Goal: Transaction & Acquisition: Purchase product/service

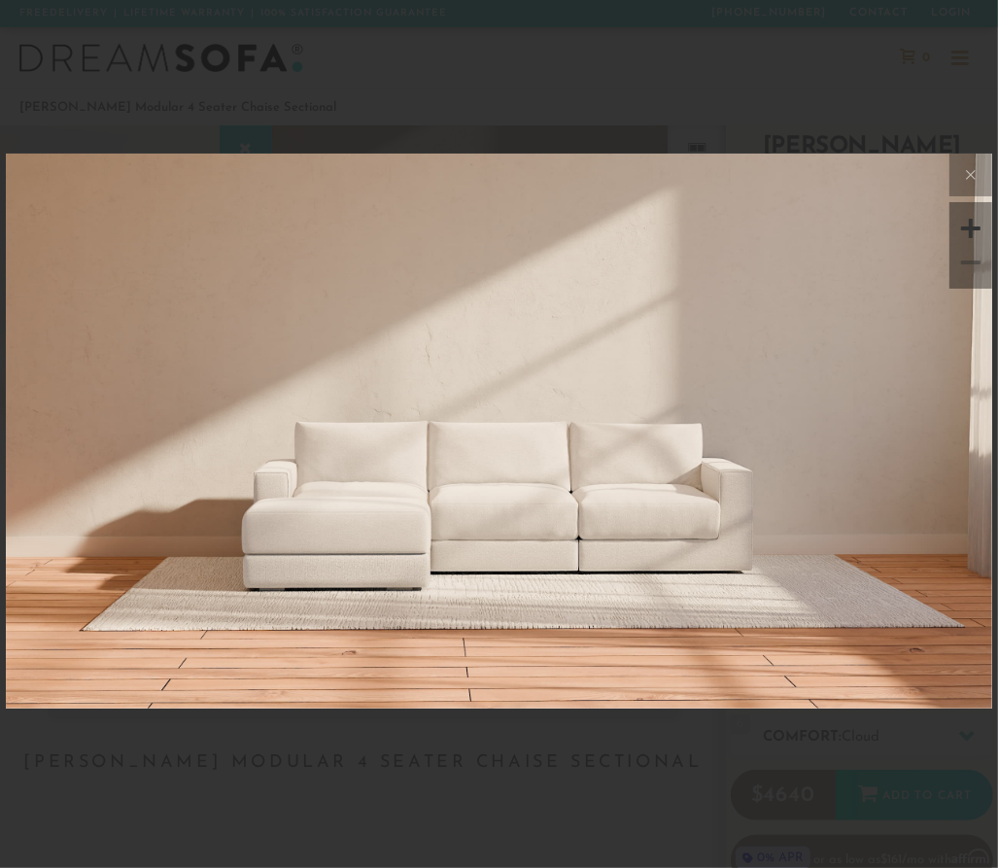
scroll to position [18736, 986]
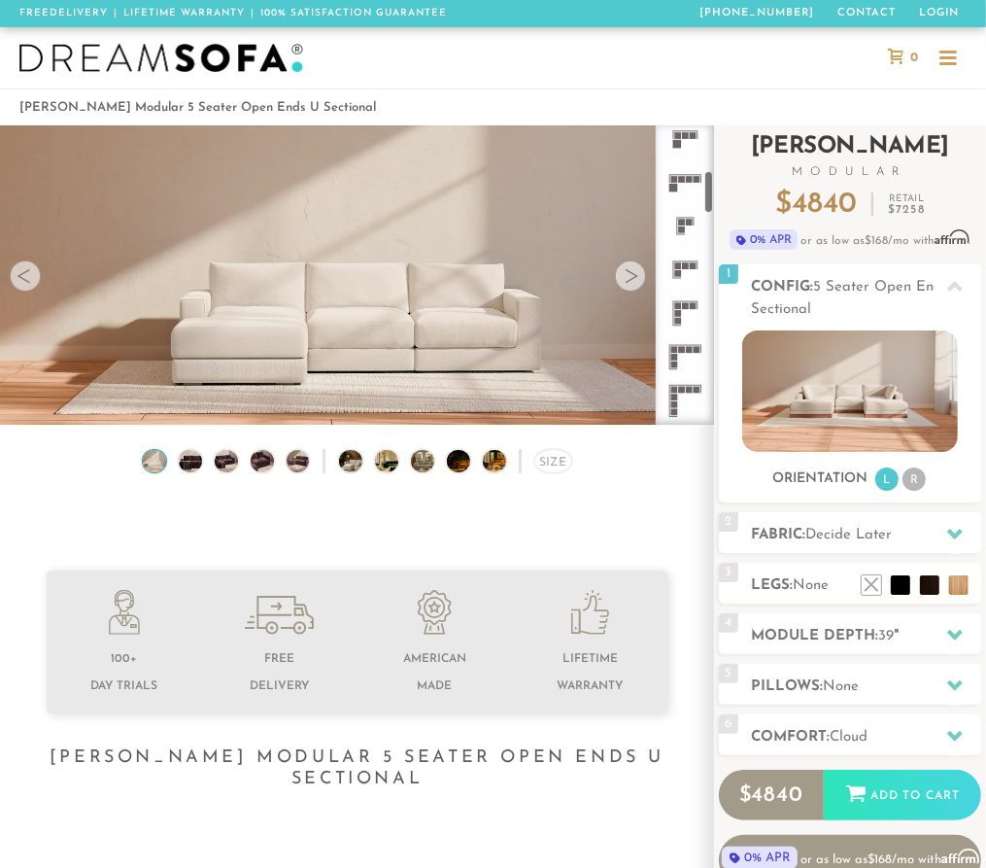
scroll to position [322, 0]
drag, startPoint x: 710, startPoint y: 160, endPoint x: 718, endPoint y: 207, distance: 47.3
click at [718, 207] on div "Introducing Landon Modular $ 4840 Retail $ 7258 $ 4840 Retail $ 7258 0% APR or …" at bounding box center [850, 512] width 272 height 774
click at [684, 299] on rect at bounding box center [685, 298] width 7 height 7
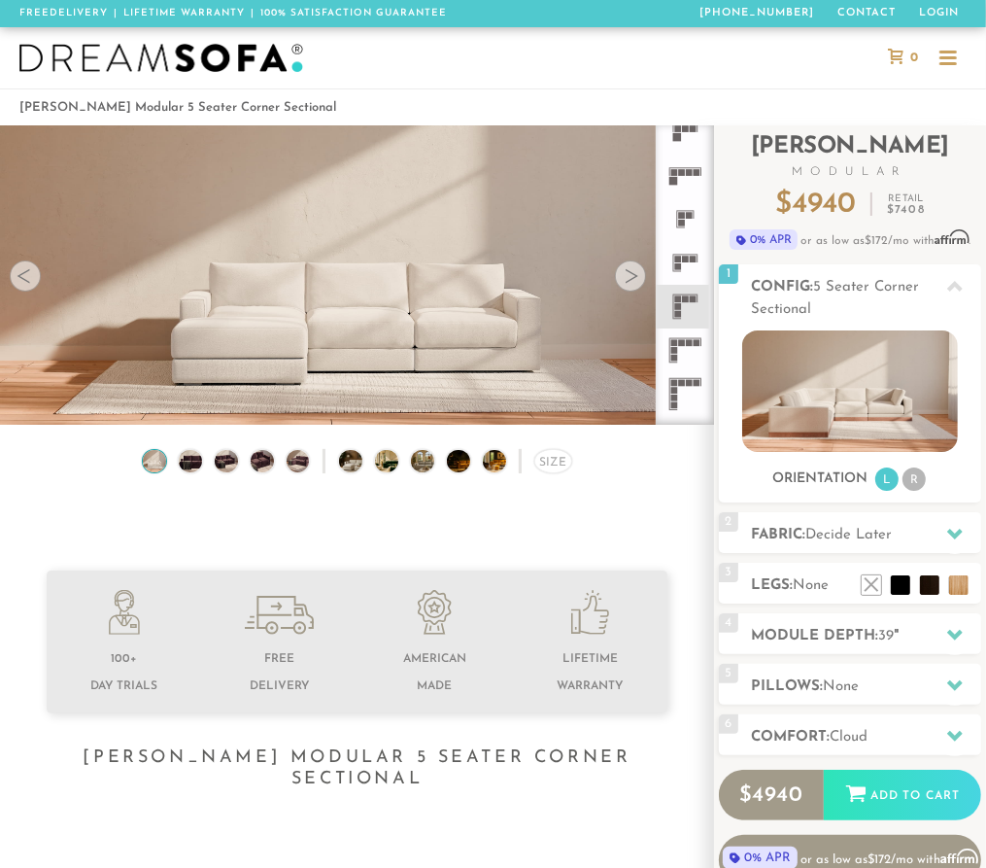
click at [684, 299] on rect at bounding box center [685, 298] width 7 height 7
click at [550, 466] on div "Size" at bounding box center [553, 461] width 38 height 25
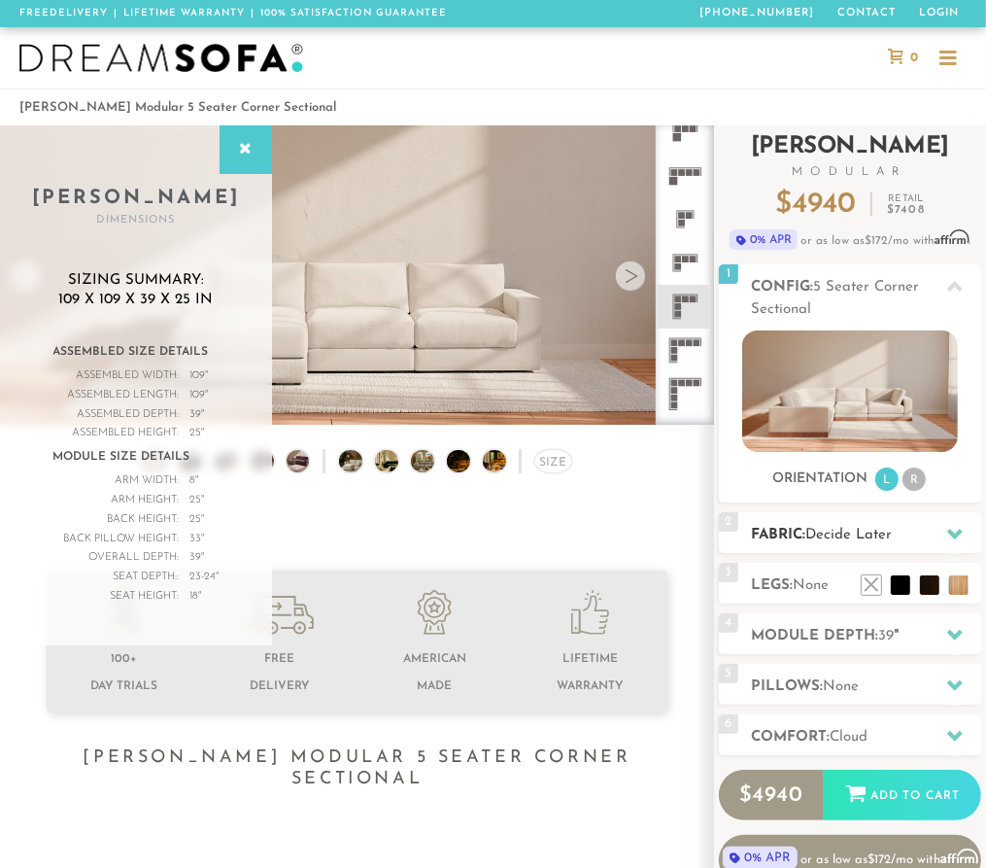
click at [865, 528] on span "Decide Later" at bounding box center [848, 535] width 86 height 15
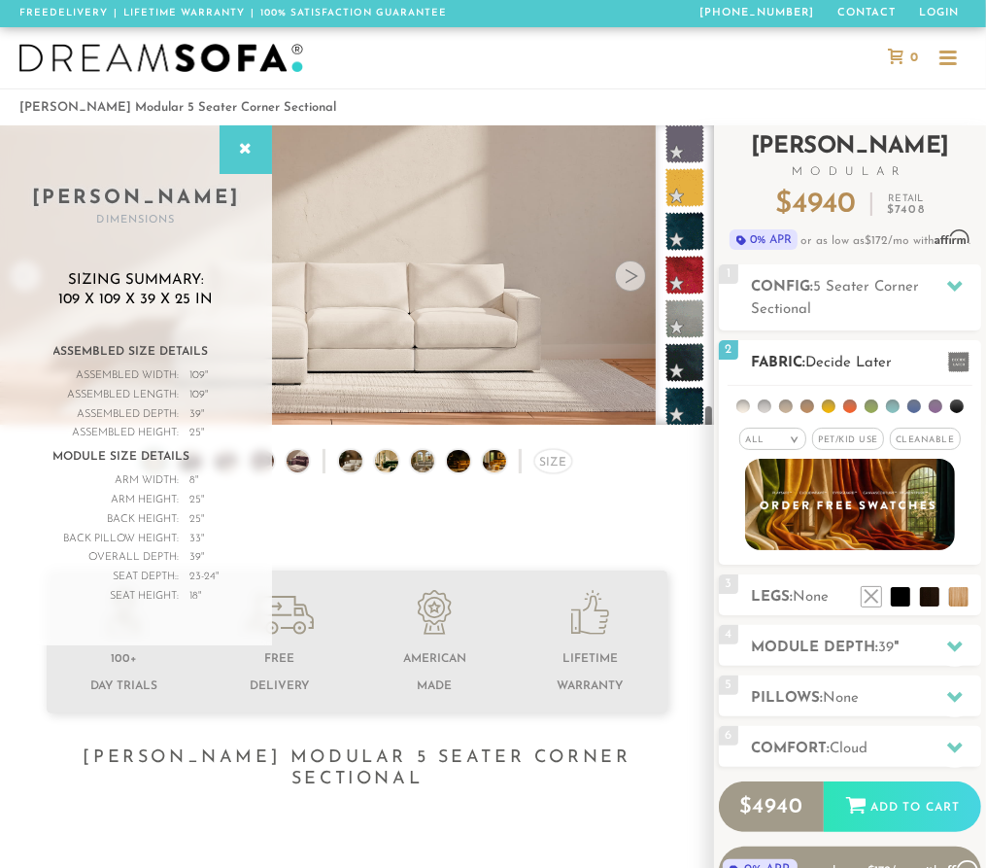
scroll to position [9285, 0]
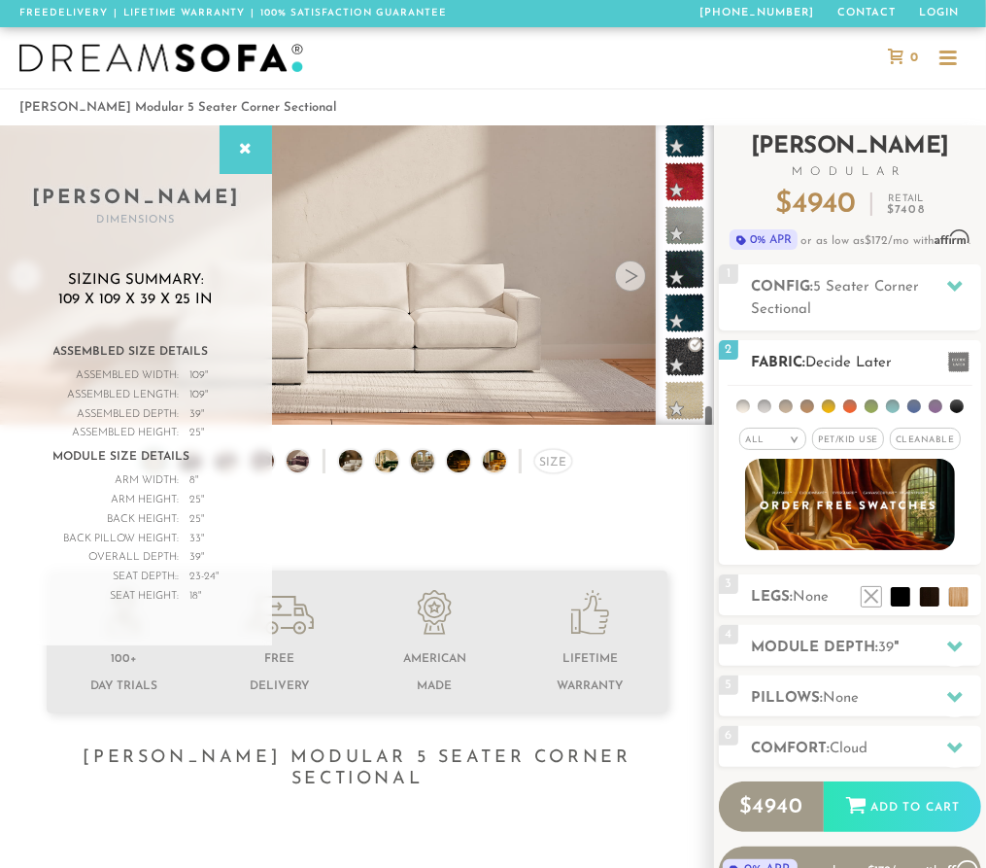
drag, startPoint x: 708, startPoint y: 145, endPoint x: 725, endPoint y: 427, distance: 283.2
click at [732, 431] on div "Introducing Landon Modular $ 4940 Retail $ 7408 $ 4940 Retail $ 7408 0% APR or …" at bounding box center [850, 518] width 272 height 786
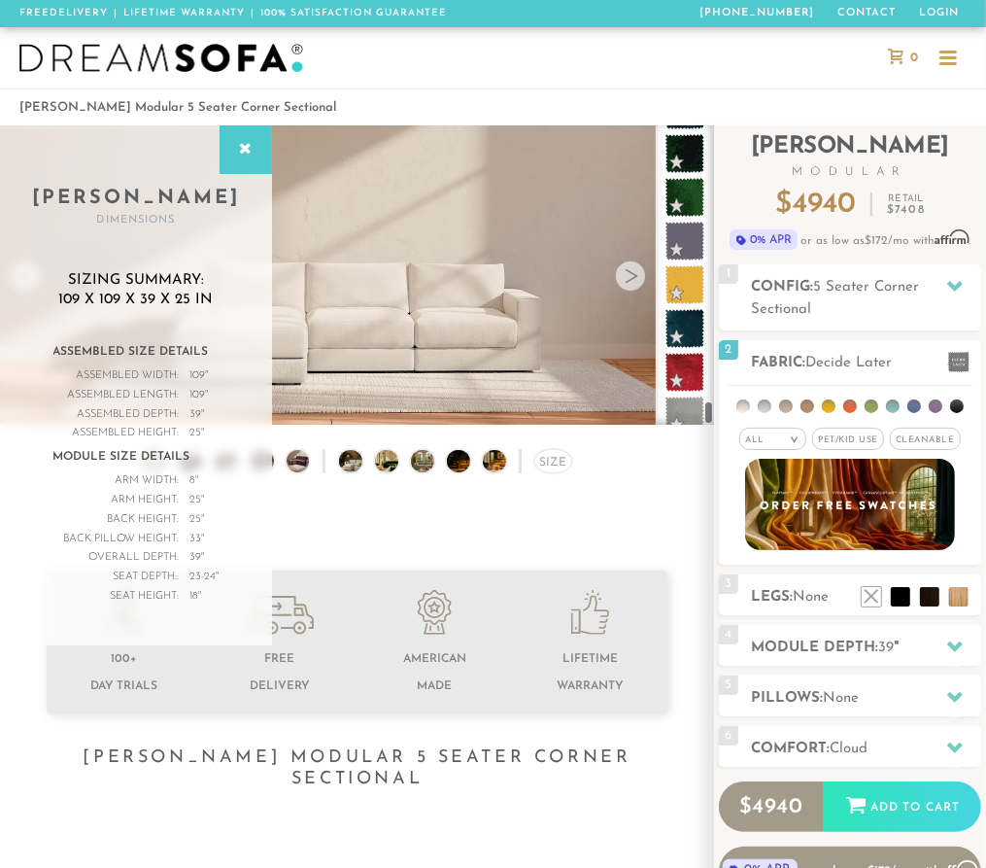
click at [706, 412] on div at bounding box center [685, 274] width 58 height 299
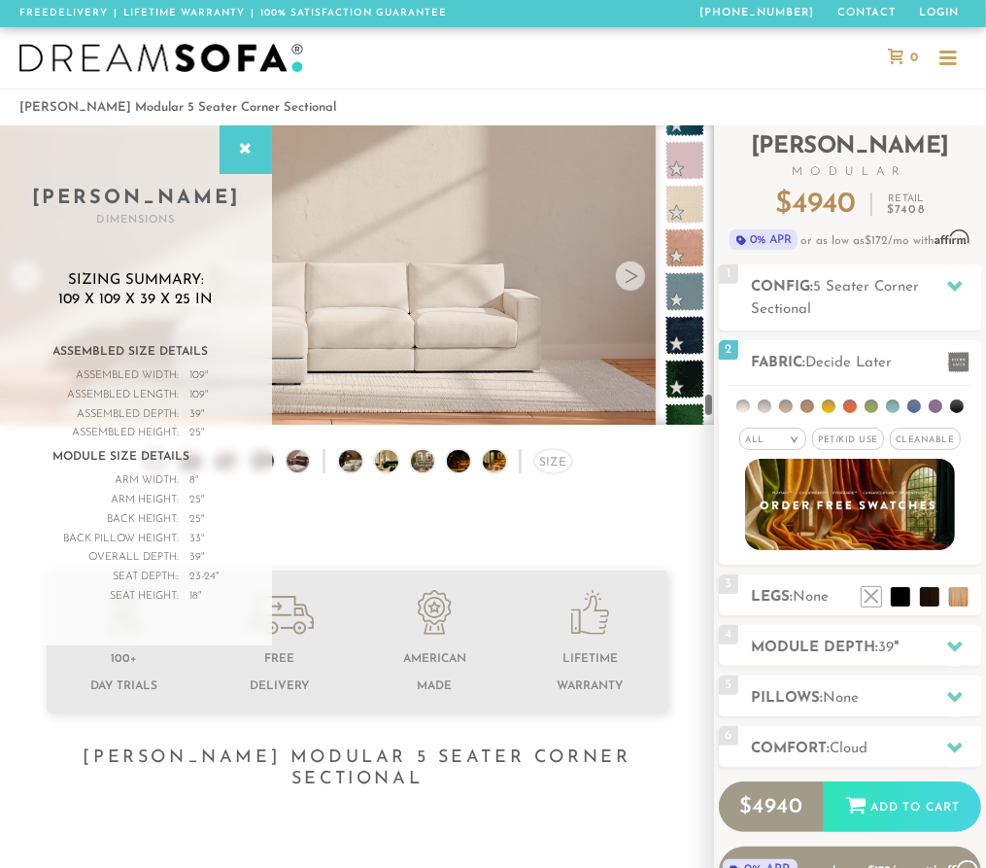
scroll to position [8837, 0]
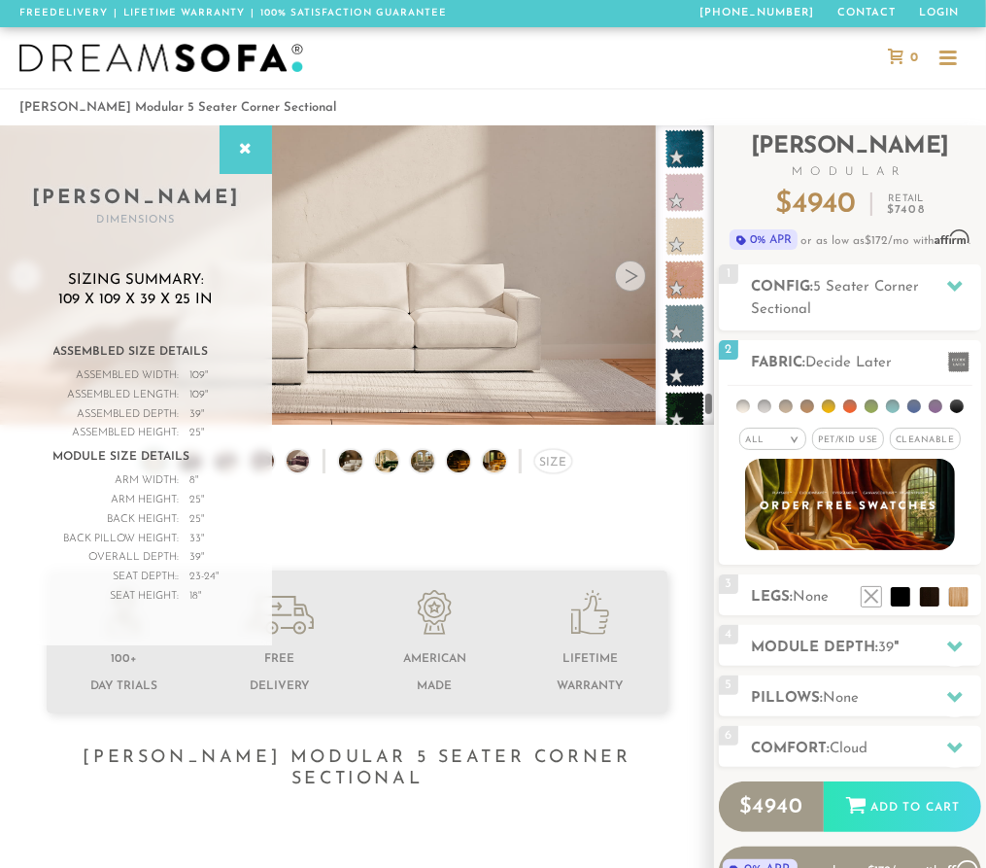
click at [710, 407] on div at bounding box center [685, 274] width 58 height 299
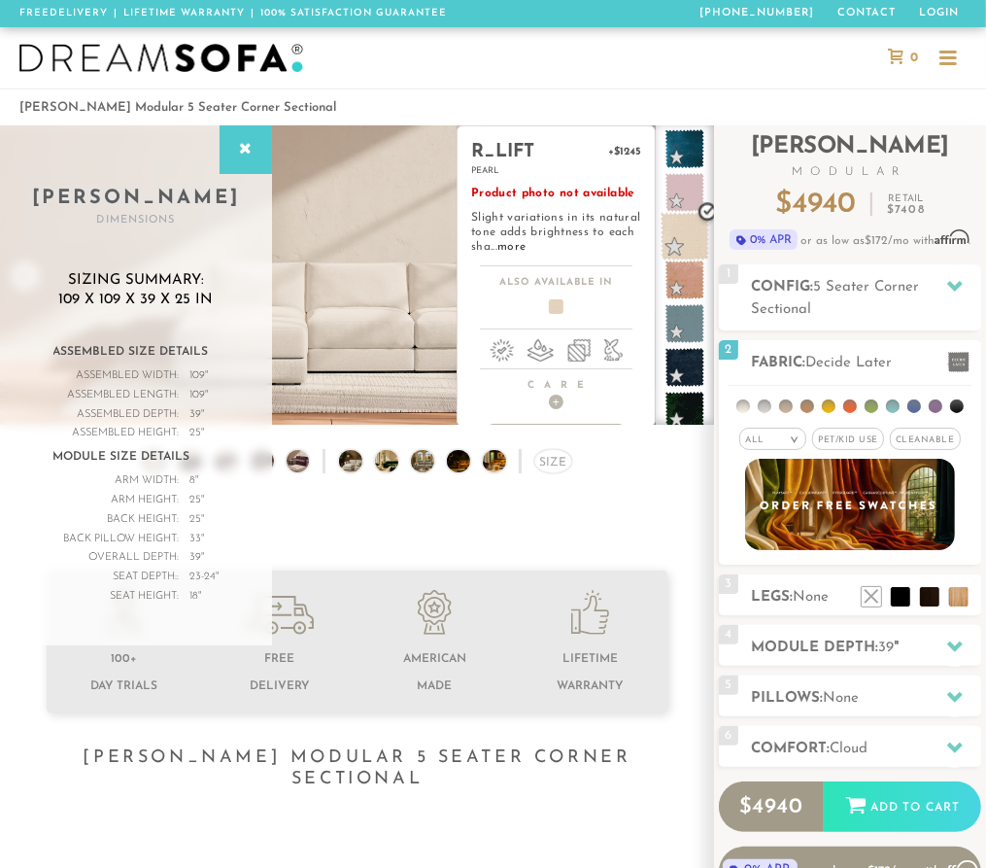
click at [678, 234] on span at bounding box center [685, 236] width 49 height 49
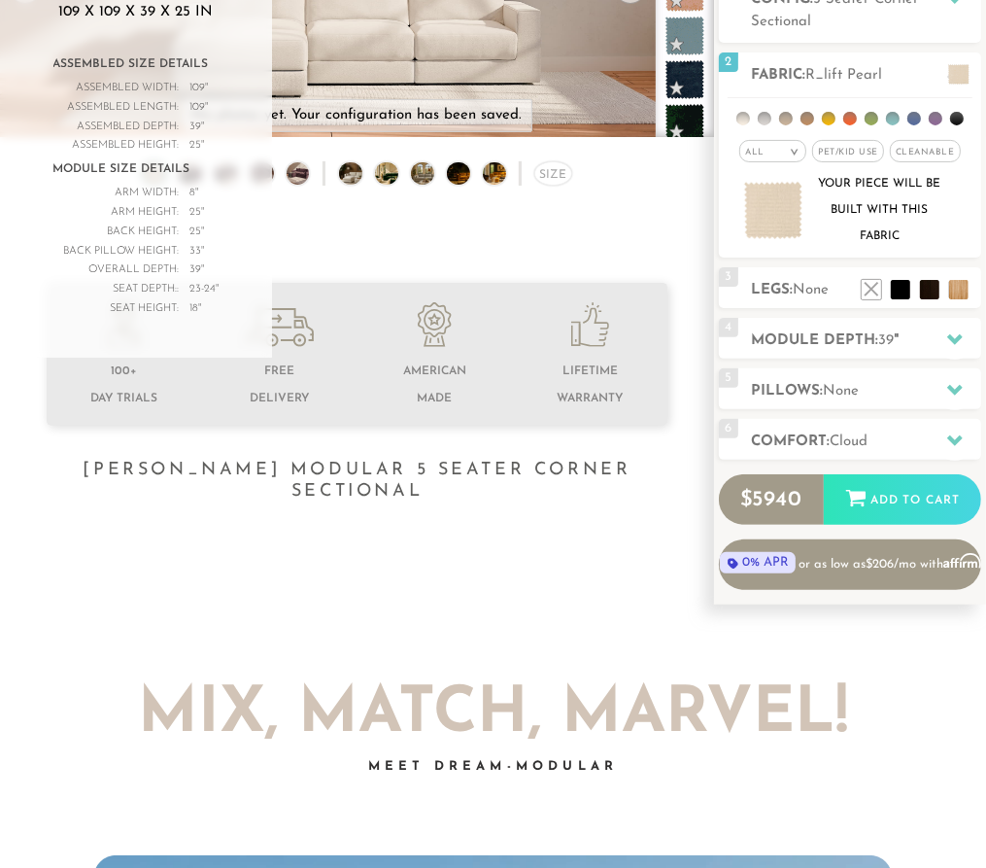
scroll to position [355, 0]
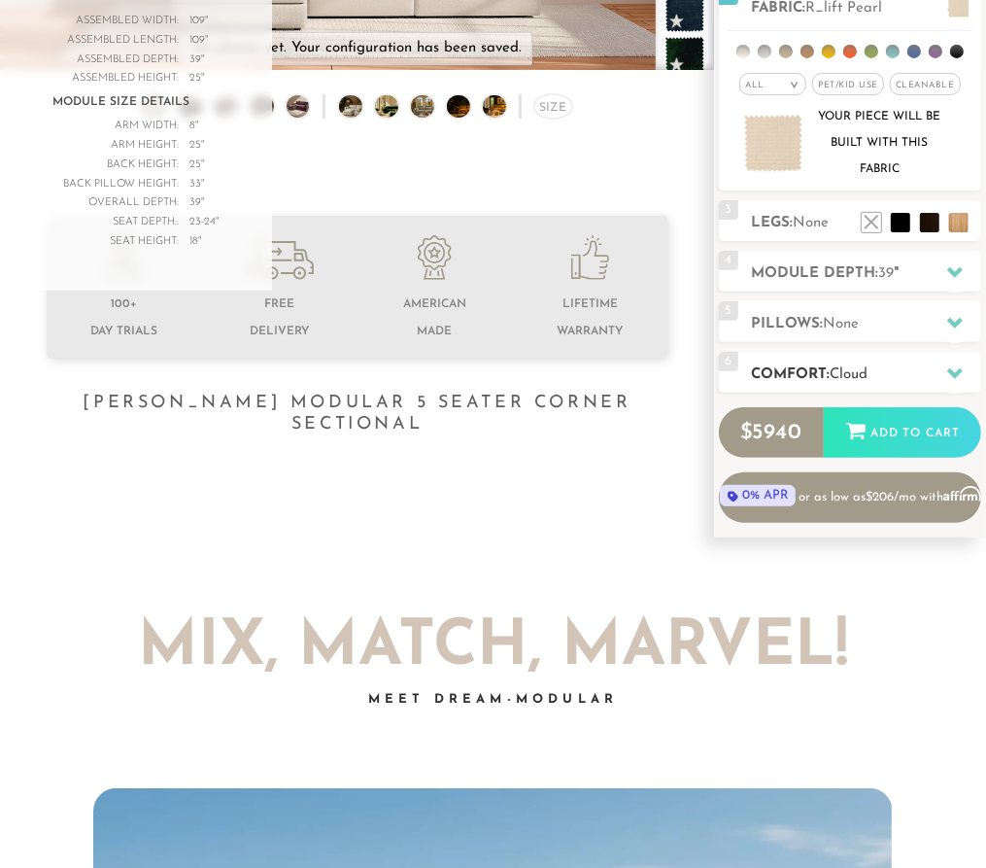
click at [954, 373] on icon at bounding box center [955, 373] width 16 height 11
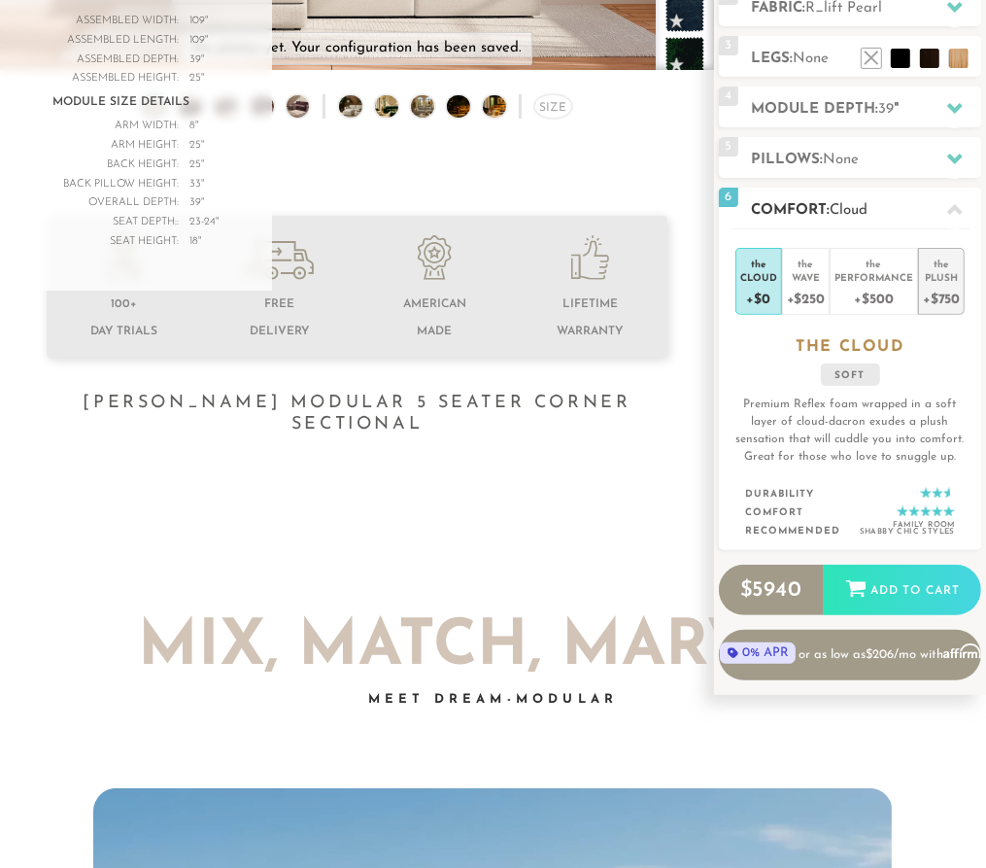
click at [938, 299] on div "+$750" at bounding box center [941, 298] width 37 height 28
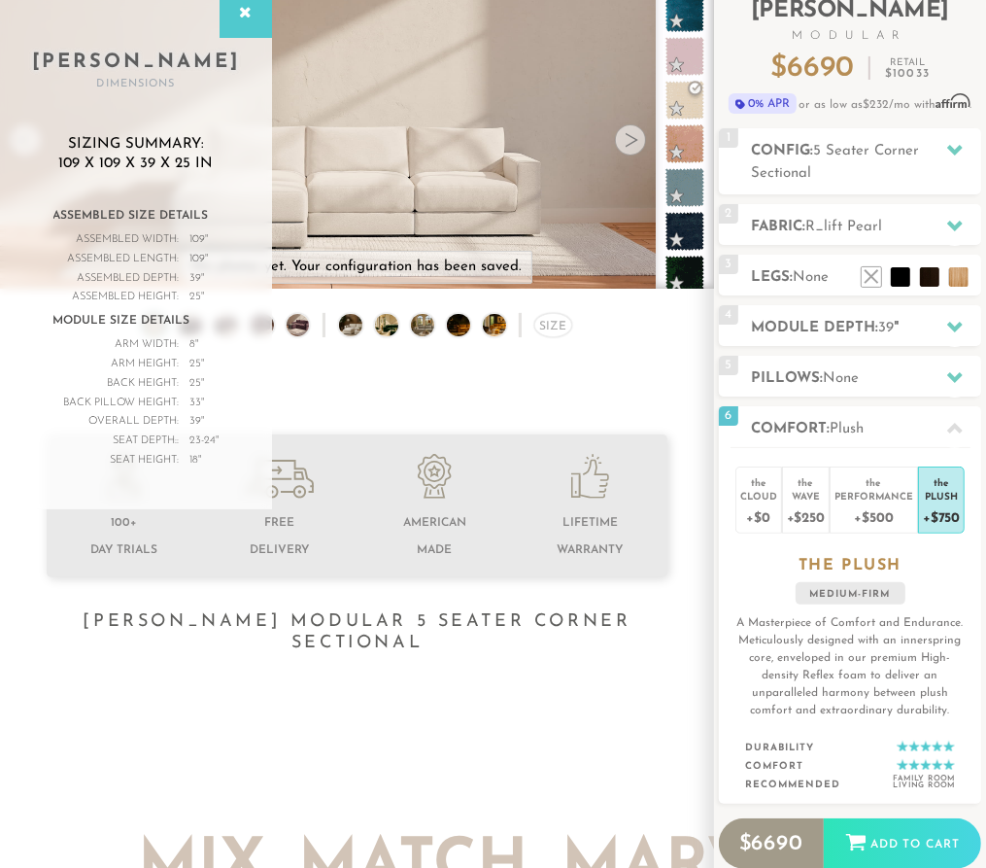
scroll to position [69, 0]
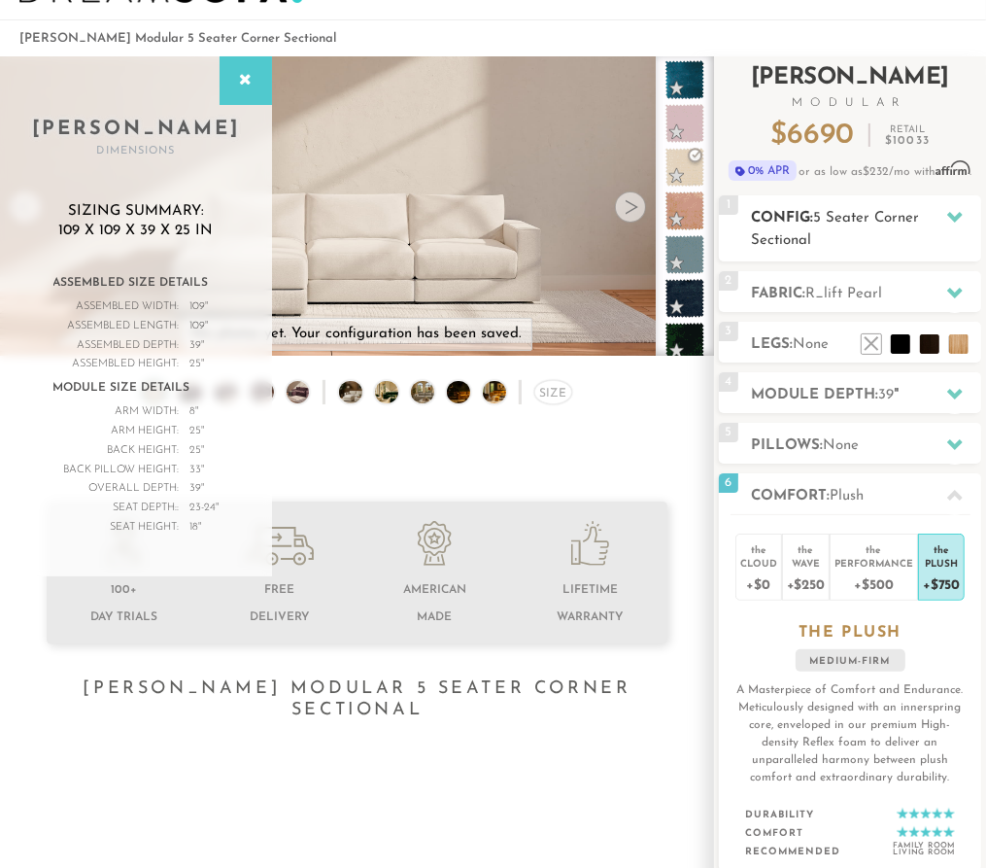
click at [955, 217] on icon at bounding box center [955, 217] width 16 height 11
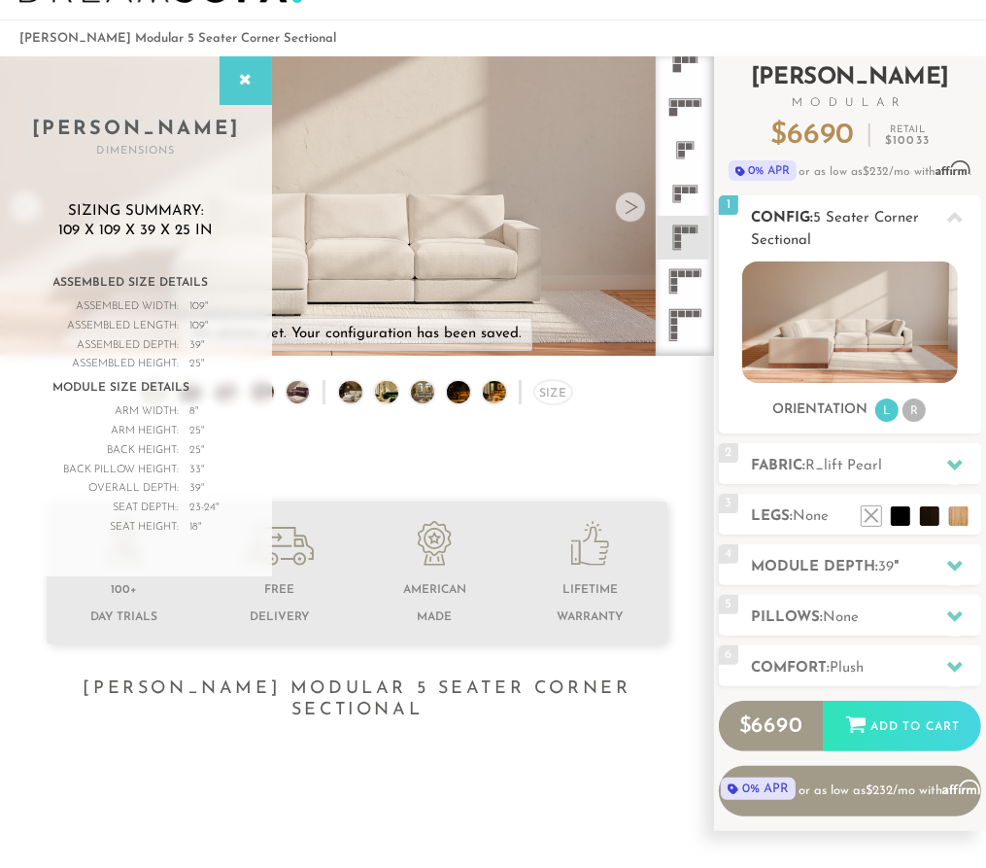
click at [954, 217] on icon at bounding box center [955, 217] width 16 height 11
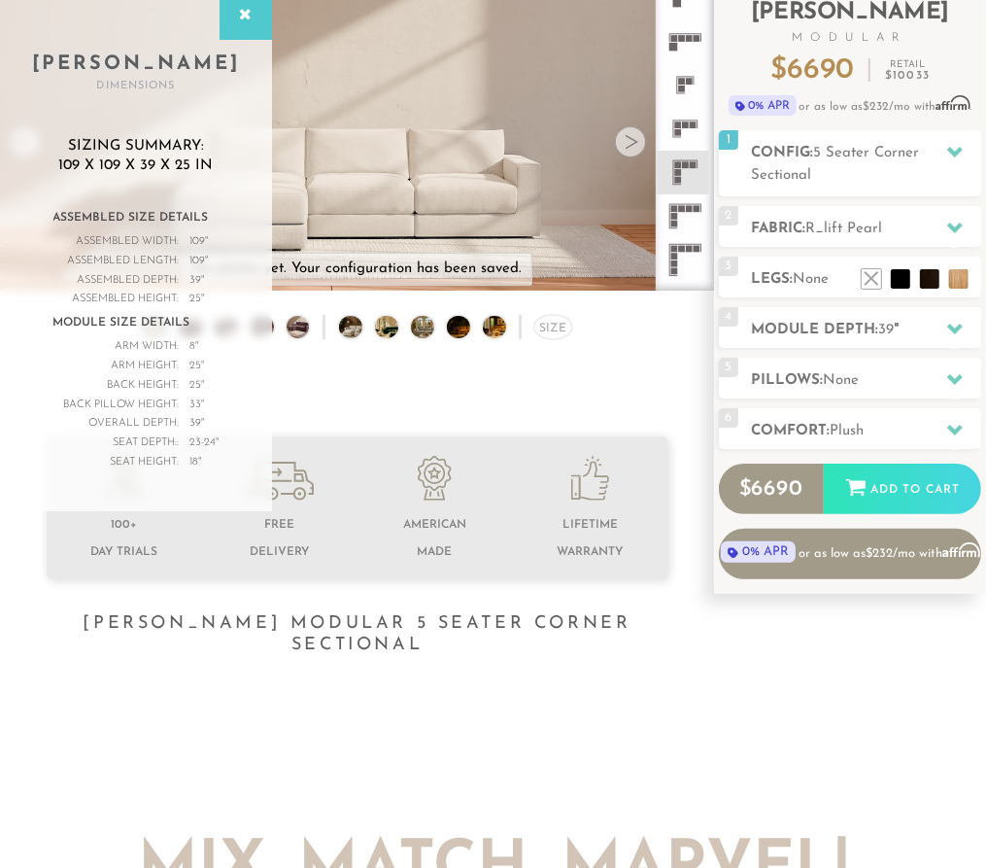
scroll to position [167, 0]
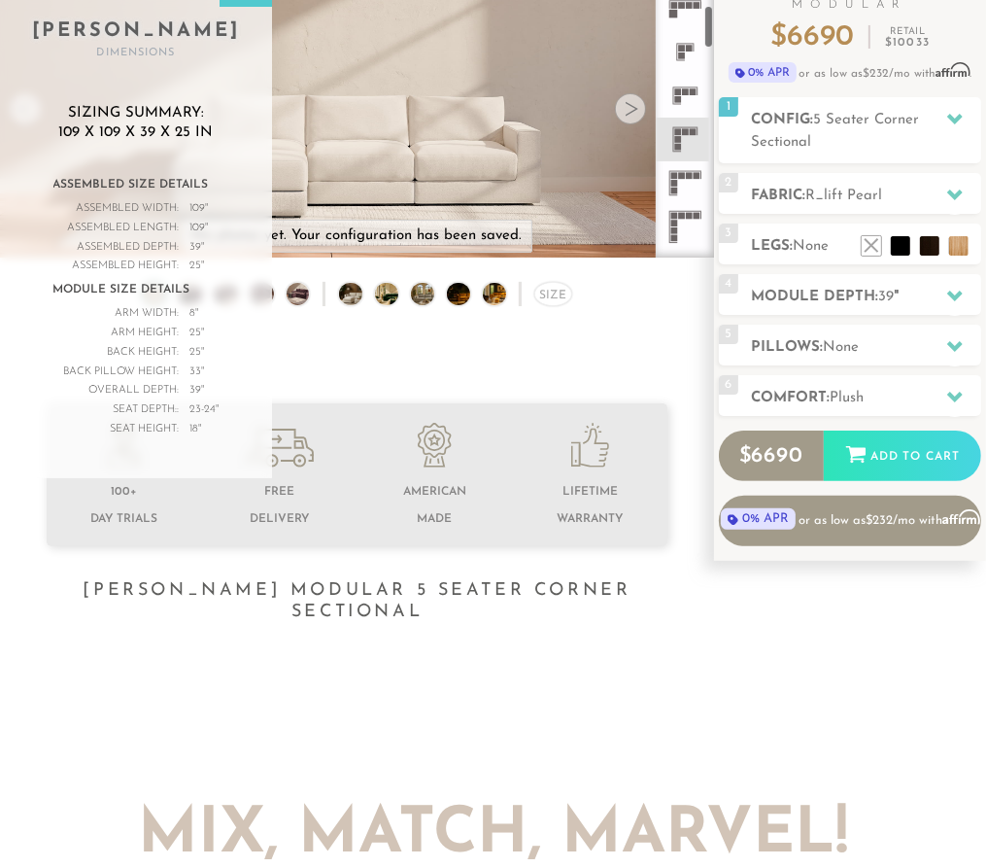
click at [680, 179] on icon at bounding box center [686, 183] width 44 height 44
click at [677, 139] on rect at bounding box center [677, 139] width 7 height 7
click at [679, 181] on icon at bounding box center [686, 183] width 44 height 44
click at [556, 300] on div "Size" at bounding box center [553, 294] width 38 height 25
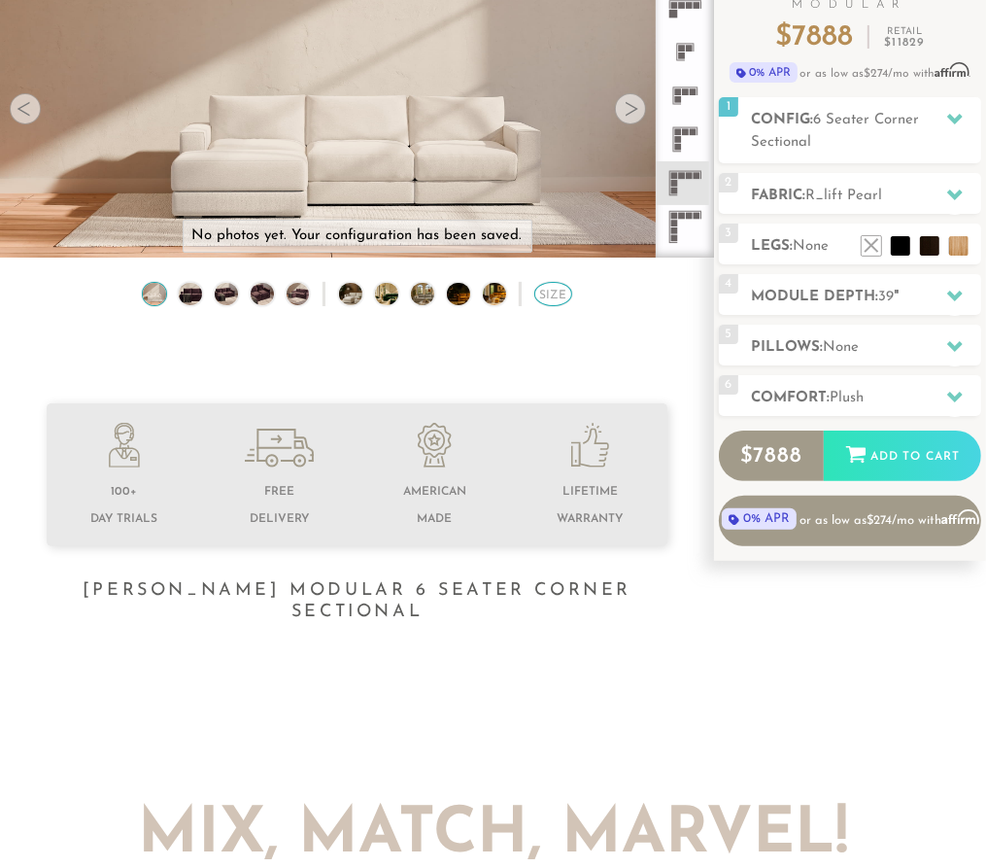
click at [556, 300] on div "Size" at bounding box center [553, 294] width 38 height 25
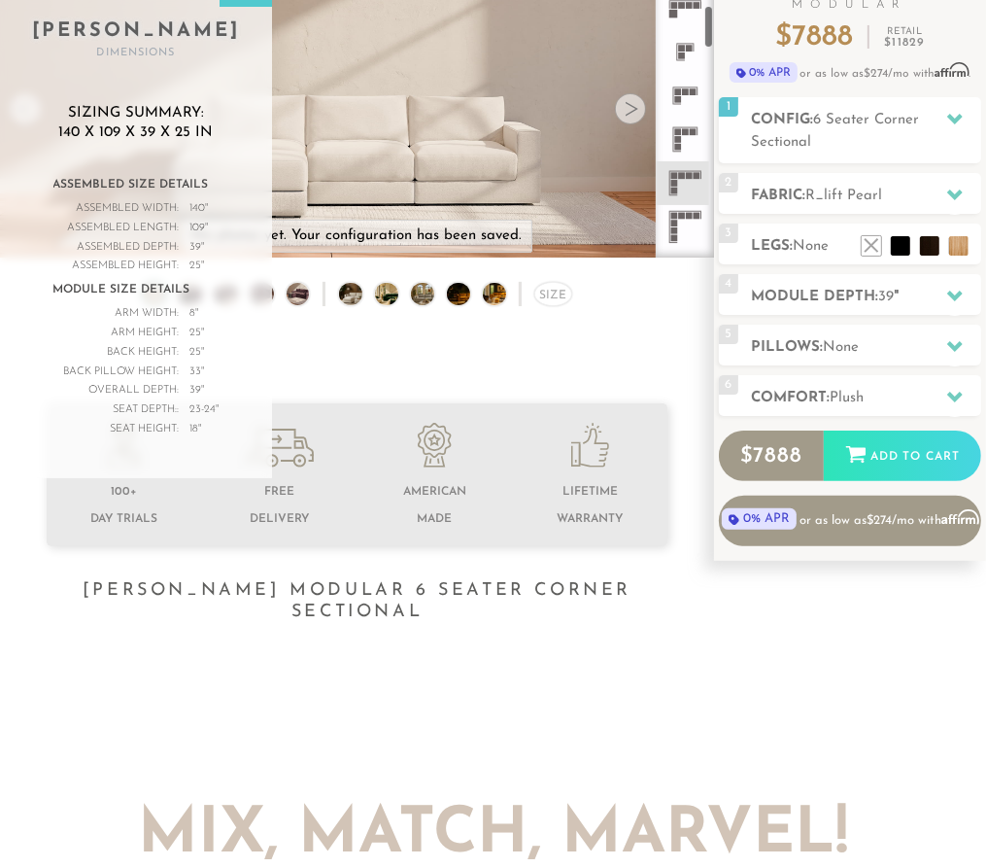
click at [684, 90] on rect at bounding box center [685, 91] width 7 height 7
click at [686, 4] on rect at bounding box center [688, 5] width 7 height 7
